Goal: Browse casually

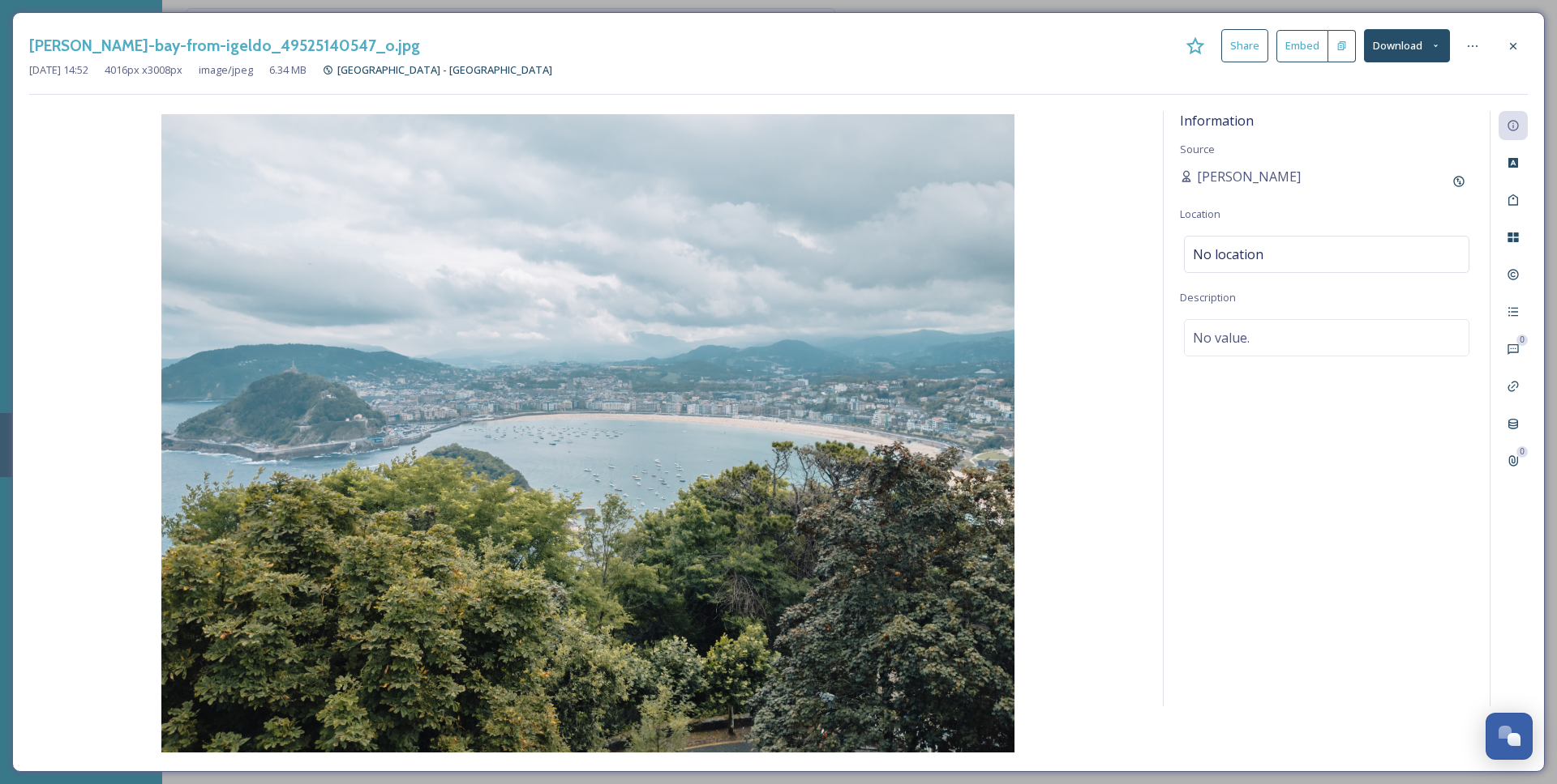
click at [834, 481] on img at bounding box center [588, 433] width 1117 height 639
